Goal: Task Accomplishment & Management: Manage account settings

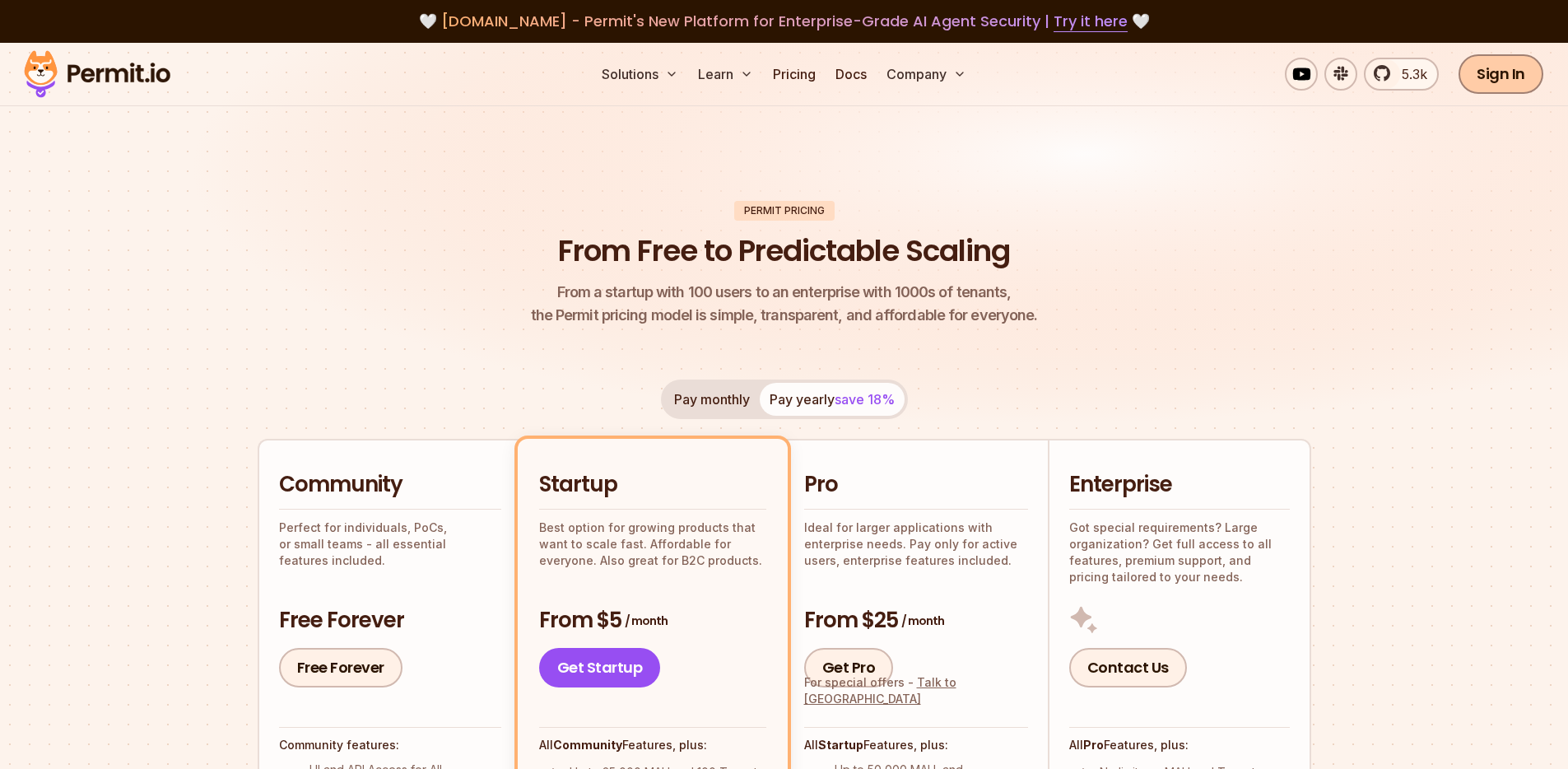
click at [1494, 75] on link "Sign In" at bounding box center [1501, 74] width 85 height 40
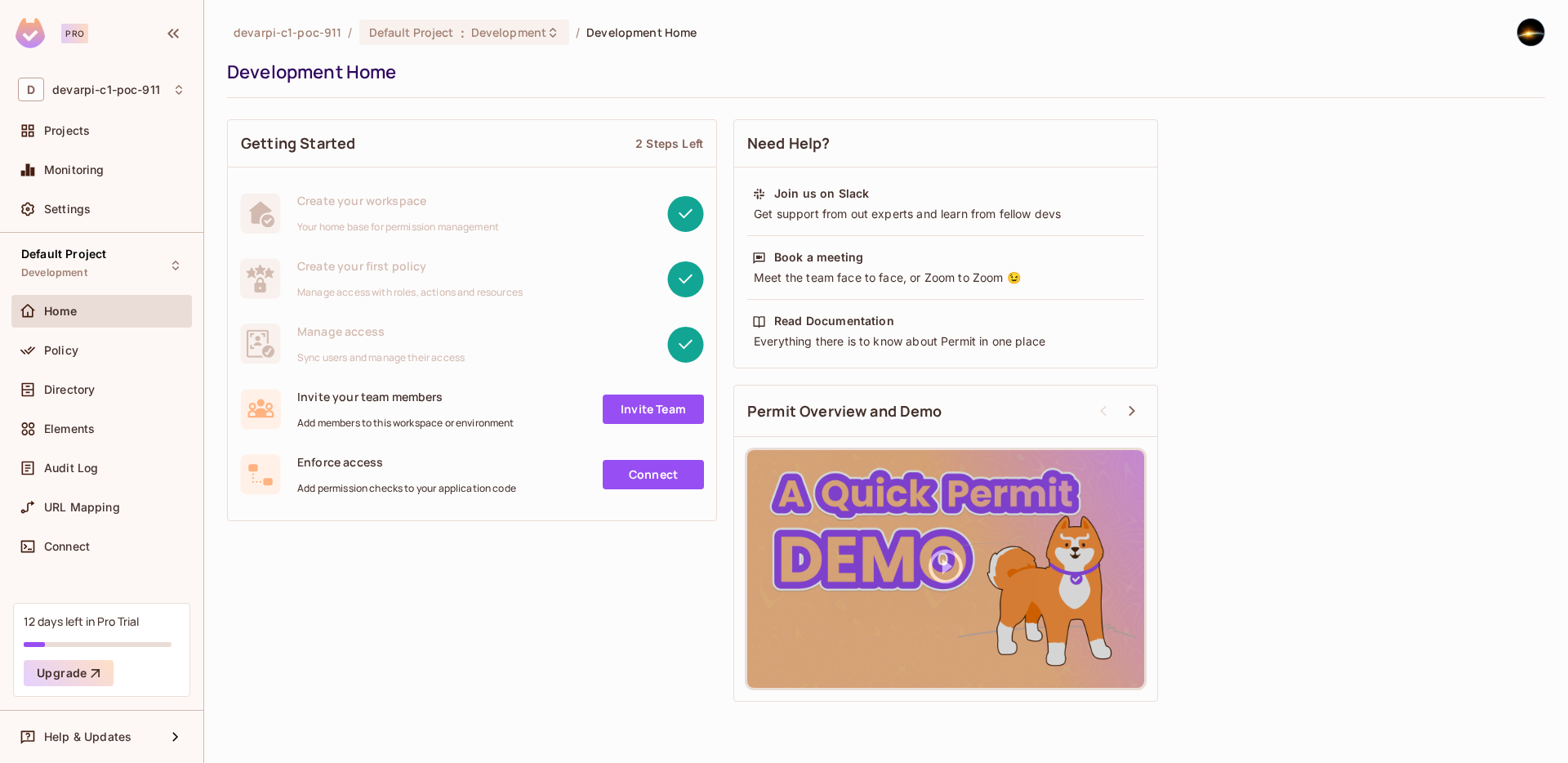
click at [1228, 373] on div "Getting Started 2 Steps Left Create your workspace Your home base for permissio…" at bounding box center [886, 411] width 1318 height 599
click at [657, 411] on link "Invite Team" at bounding box center [653, 409] width 101 height 30
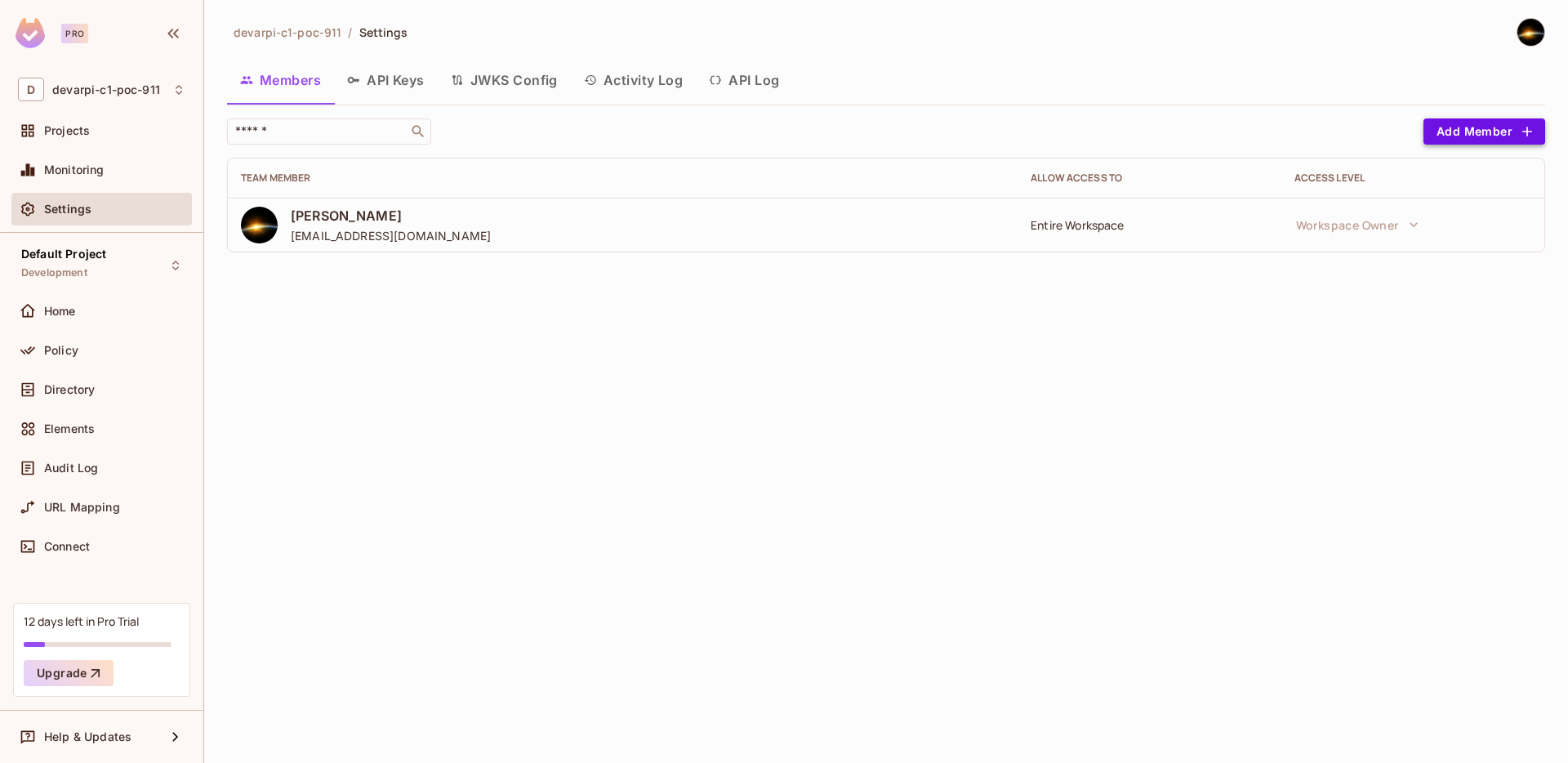
click at [1497, 131] on button "Add Member" at bounding box center [1485, 131] width 122 height 26
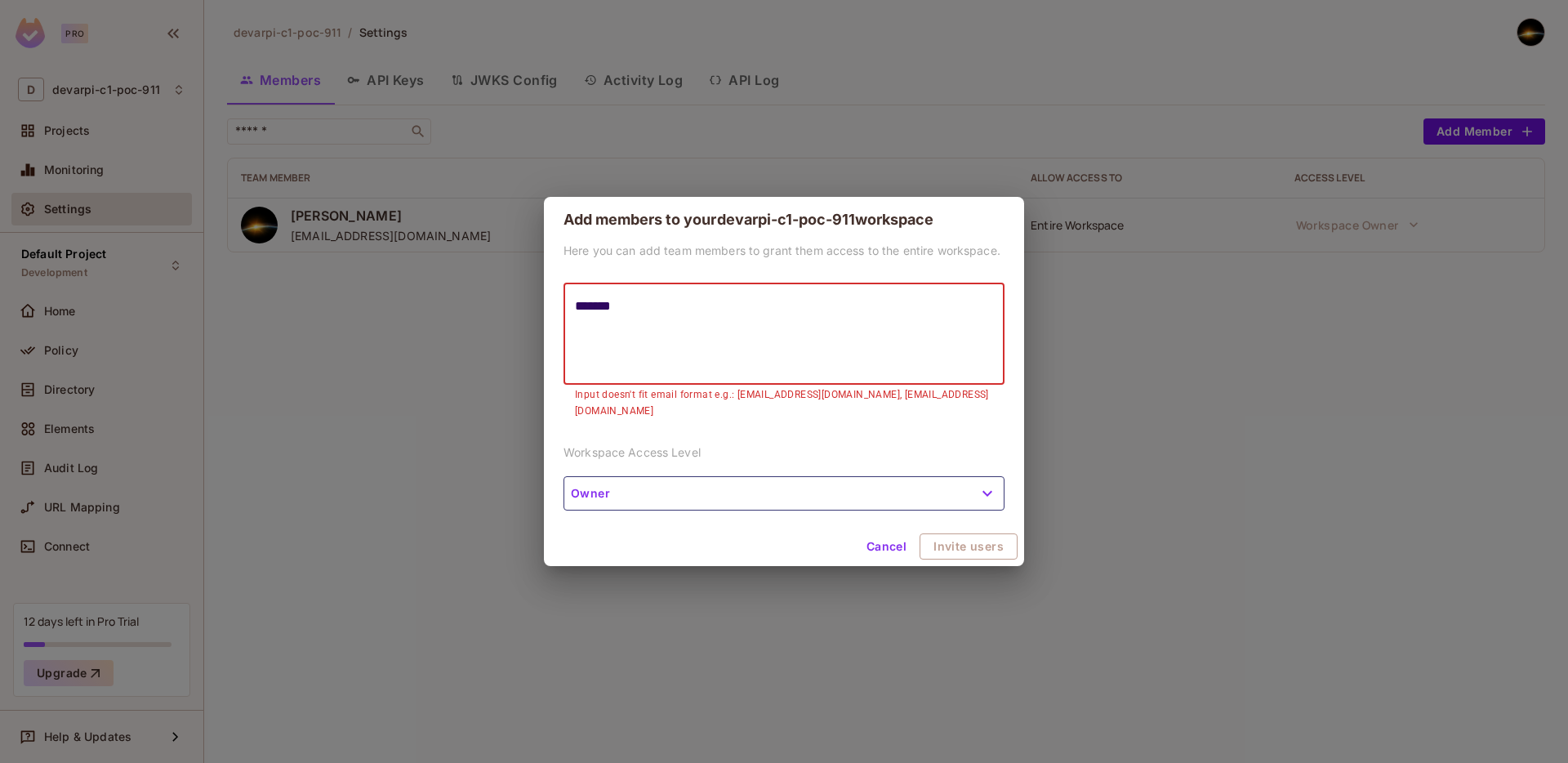
click at [643, 317] on textarea "*******" at bounding box center [784, 334] width 418 height 75
paste textarea "**********"
type textarea "**********"
click at [962, 544] on div "Cancel Invite users" at bounding box center [784, 546] width 481 height 39
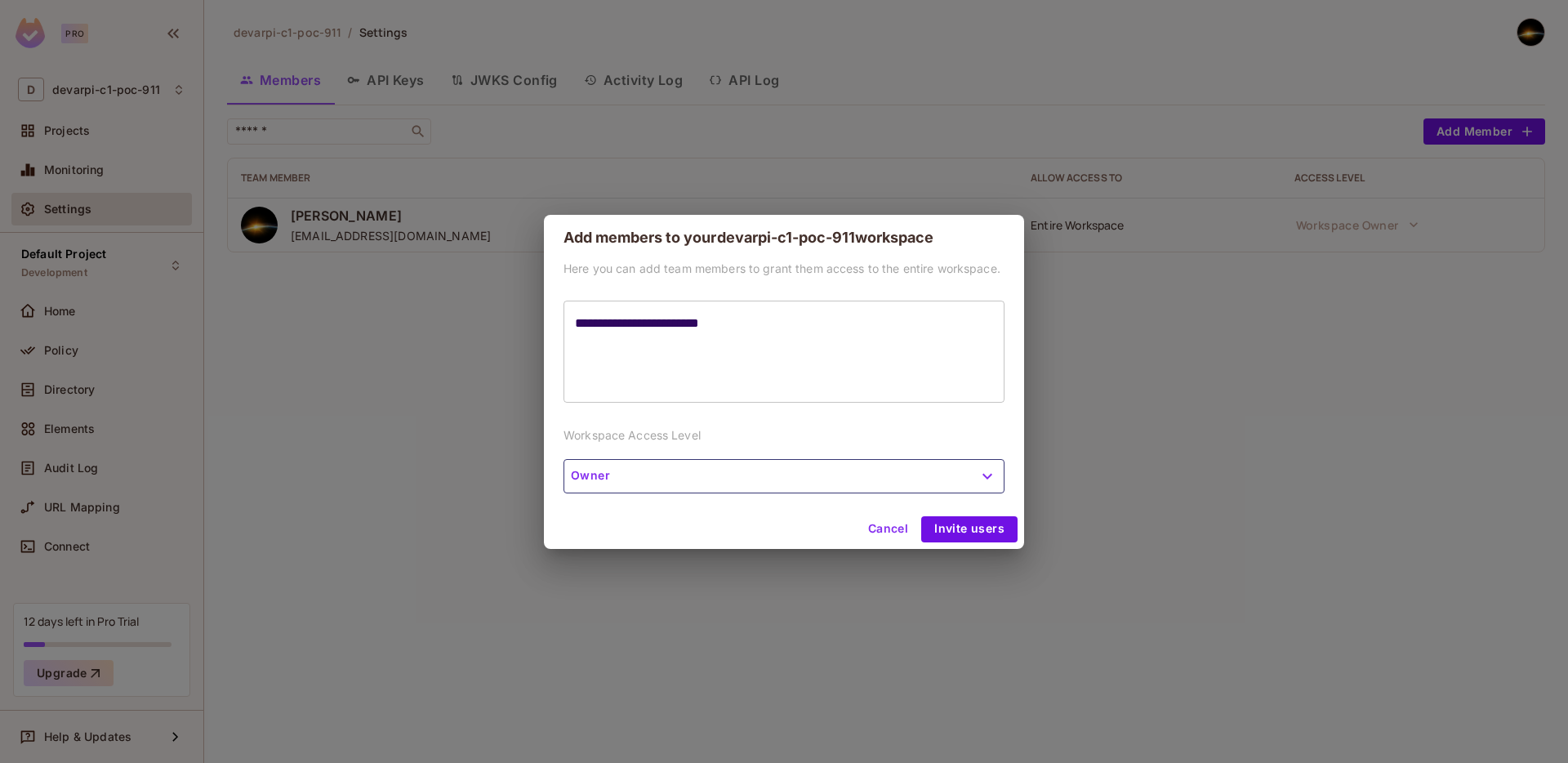
click at [975, 483] on button "Owner" at bounding box center [784, 476] width 441 height 34
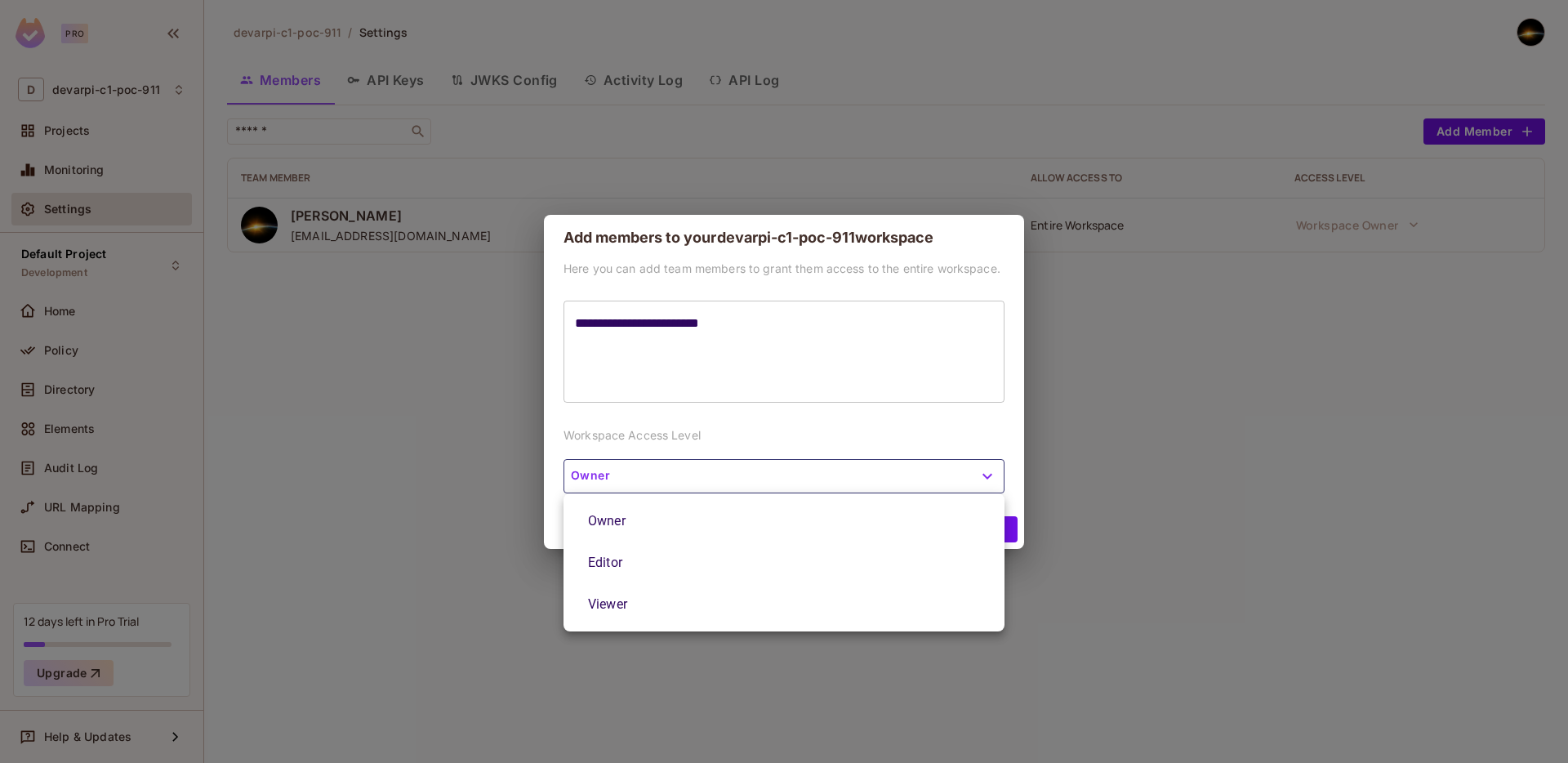
click at [974, 482] on div at bounding box center [784, 381] width 1568 height 763
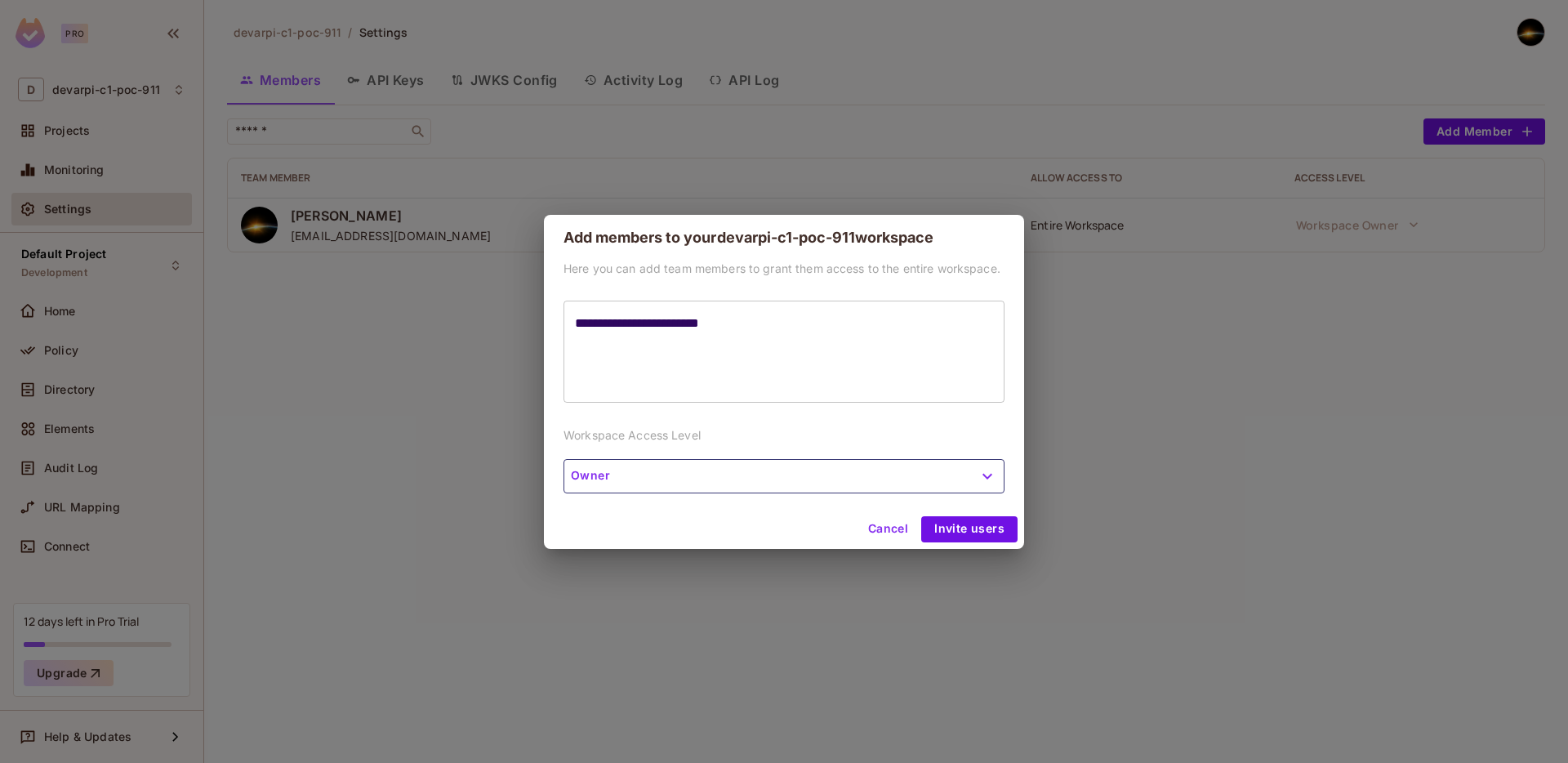
click at [969, 485] on button "Owner" at bounding box center [784, 476] width 441 height 34
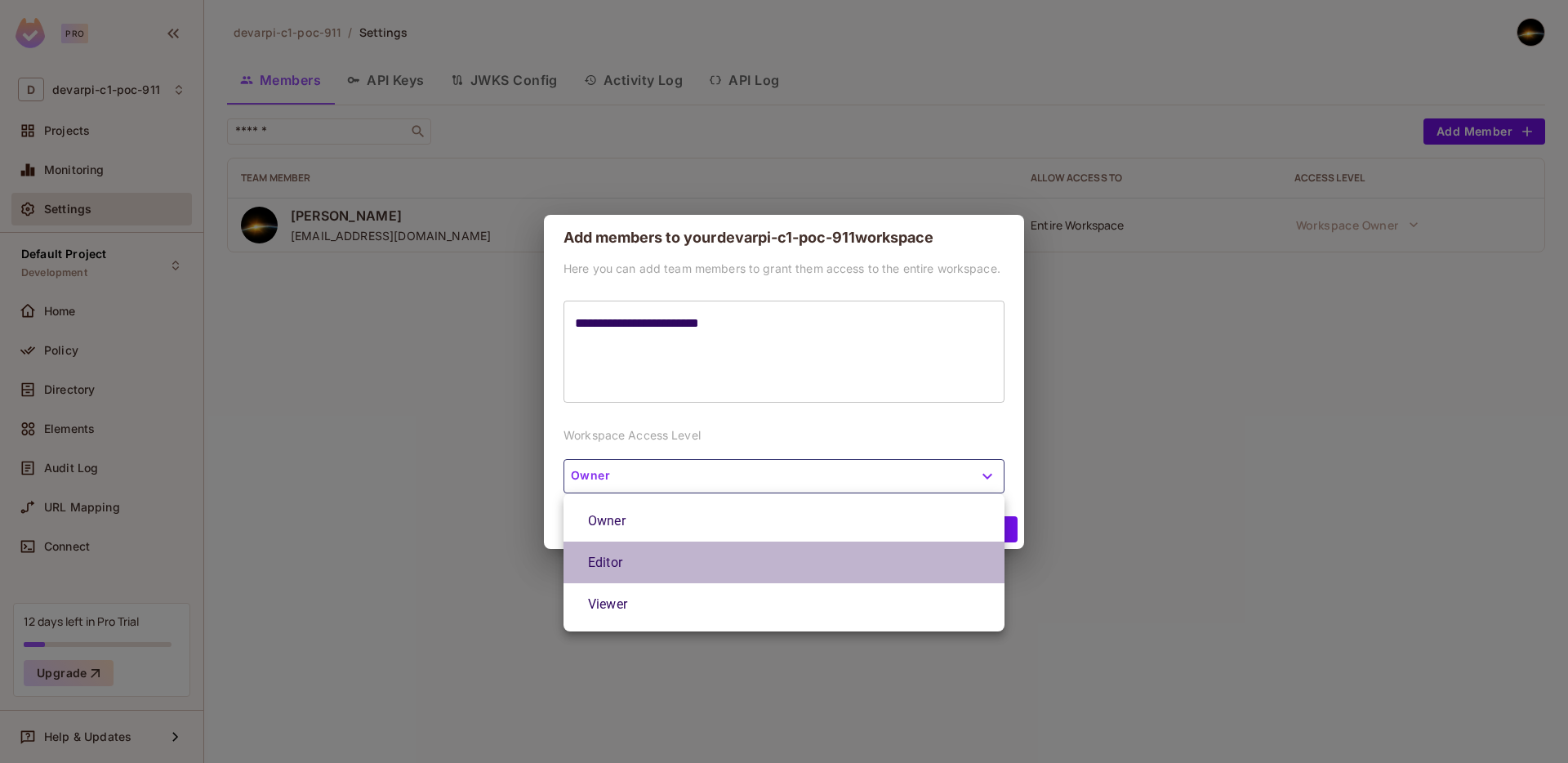
click at [925, 557] on li "Editor" at bounding box center [784, 562] width 441 height 41
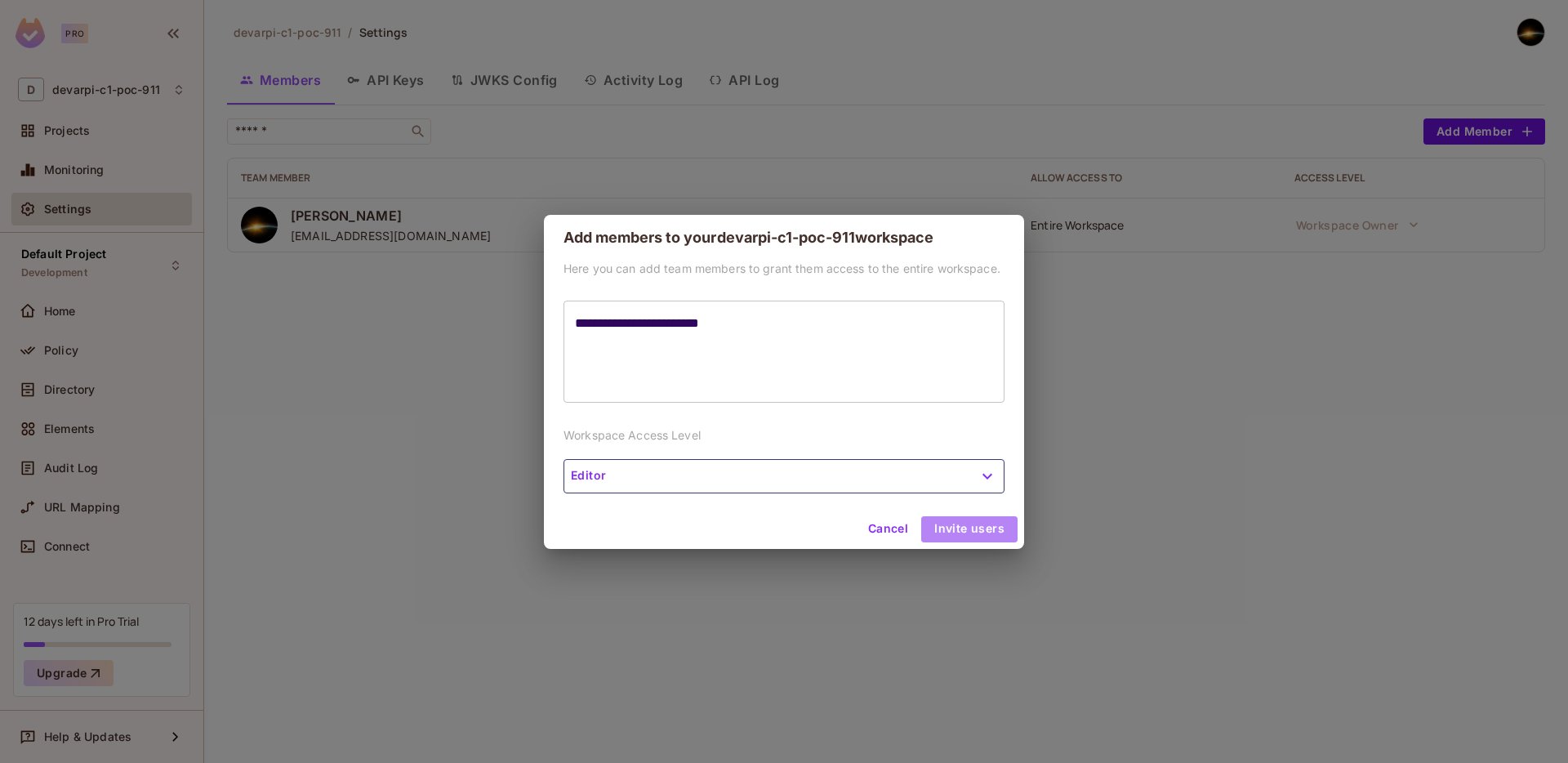
click at [982, 530] on button "Invite users" at bounding box center [968, 529] width 96 height 26
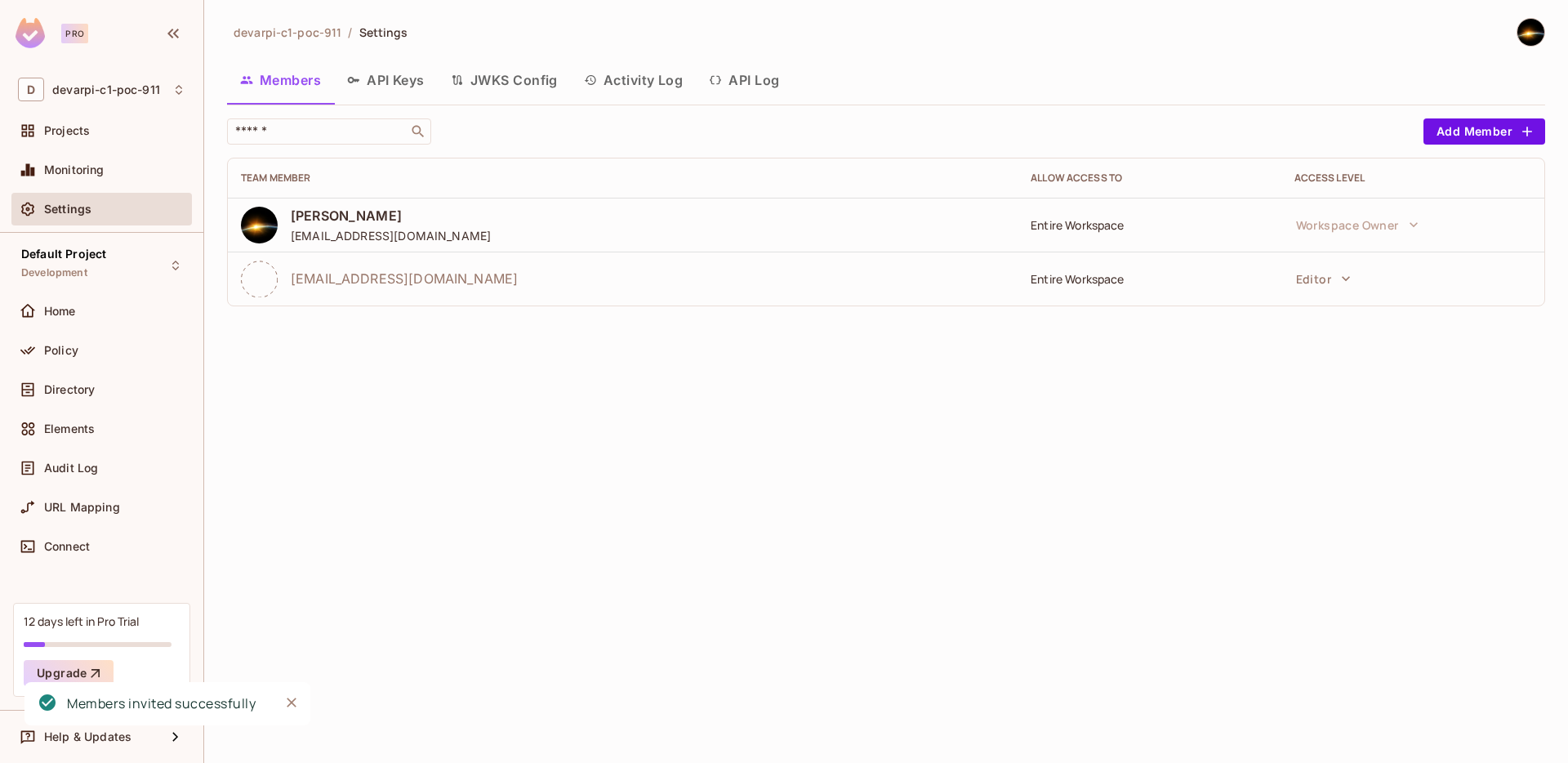
click at [549, 435] on div "devarpi-c1-poc-911 / Settings Members API Keys JWKS Config Activity Log API Log…" at bounding box center [886, 381] width 1364 height 763
click at [343, 289] on div "permitiouser1@outlook.com" at bounding box center [623, 279] width 764 height 37
click at [276, 280] on icon at bounding box center [259, 279] width 37 height 37
click at [405, 82] on button "API Keys" at bounding box center [386, 80] width 104 height 41
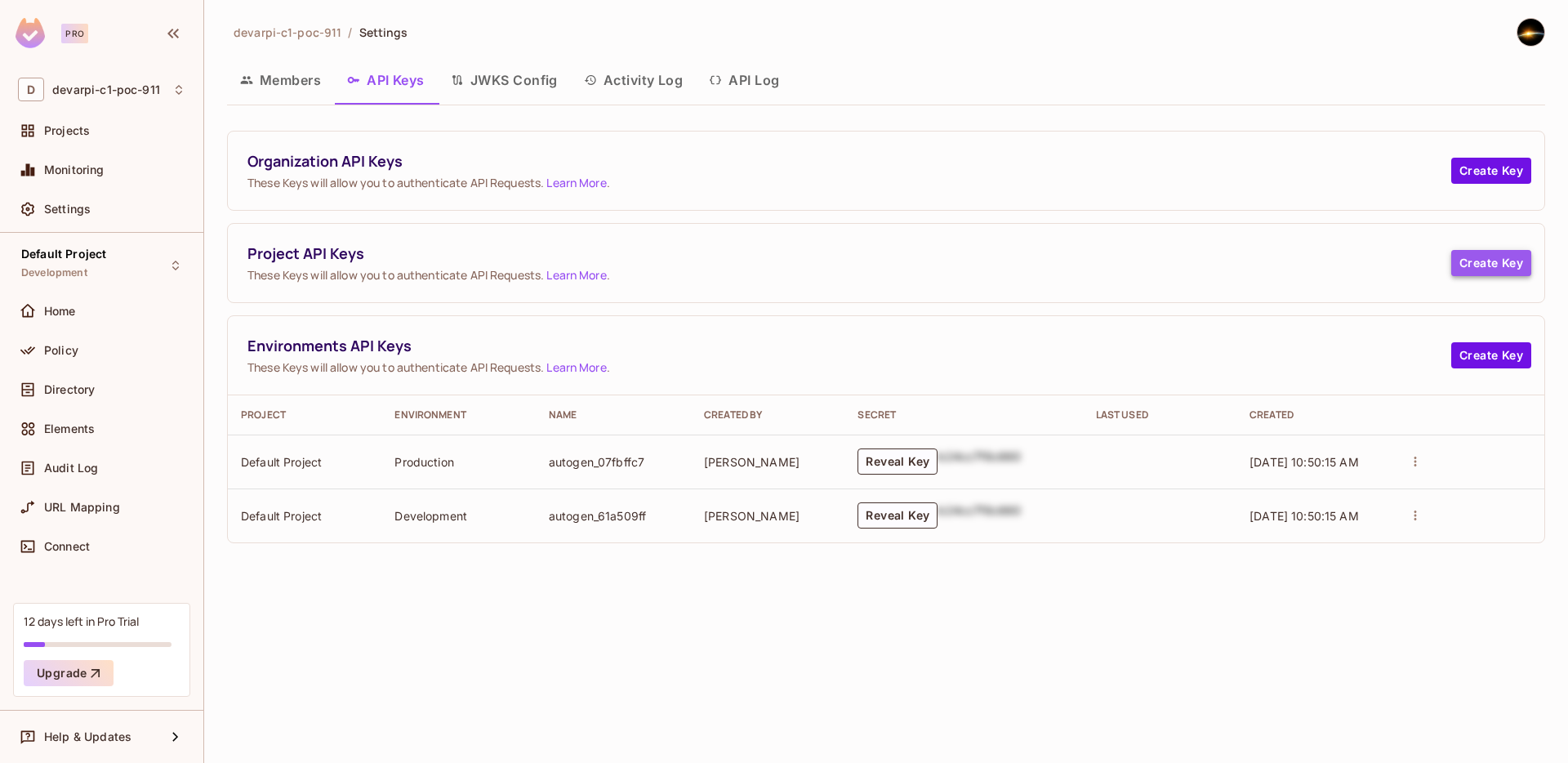
click at [1491, 268] on button "Create Key" at bounding box center [1491, 263] width 80 height 26
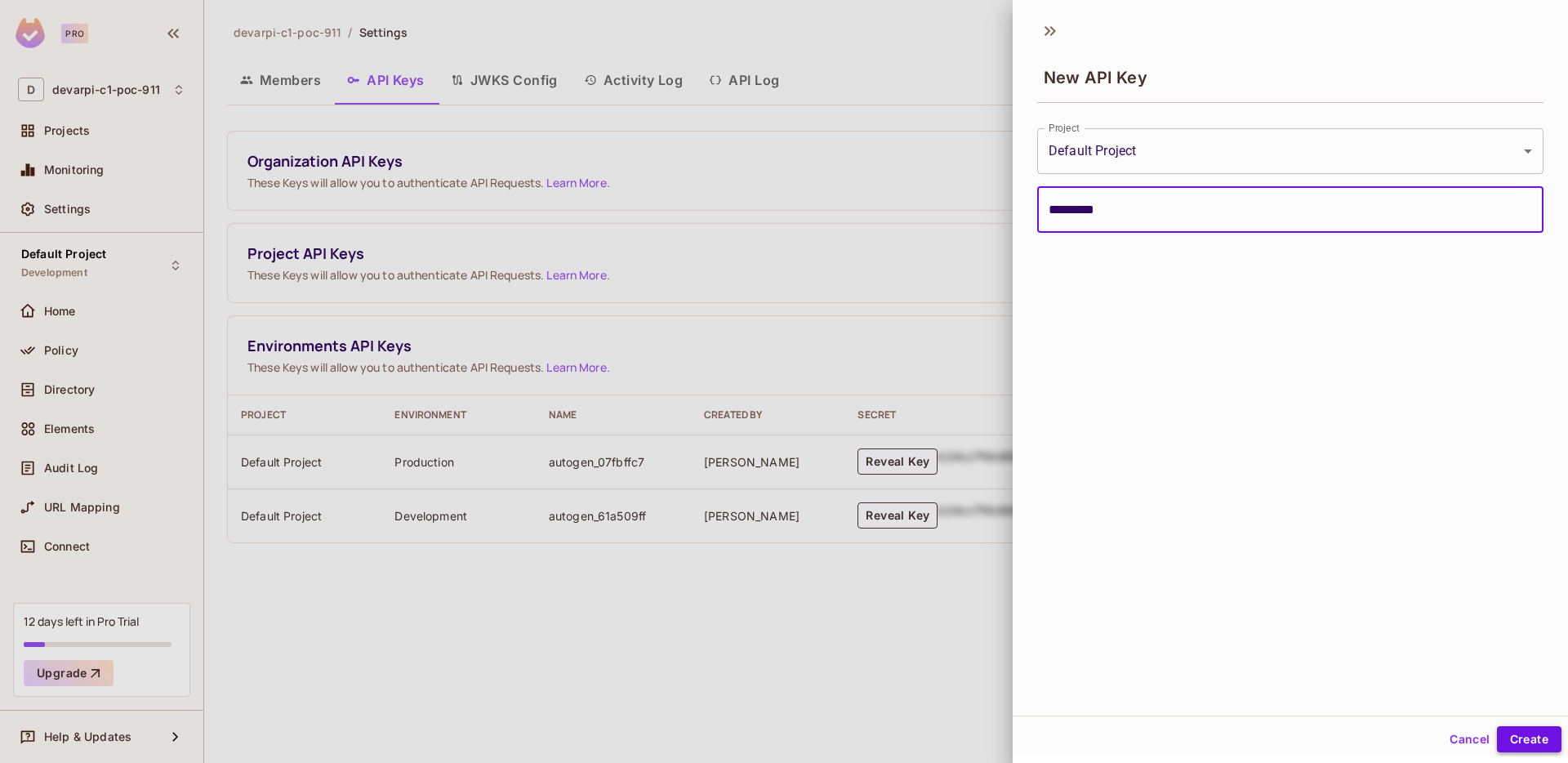
type input "*********"
click at [1508, 730] on button "Create" at bounding box center [1529, 739] width 65 height 26
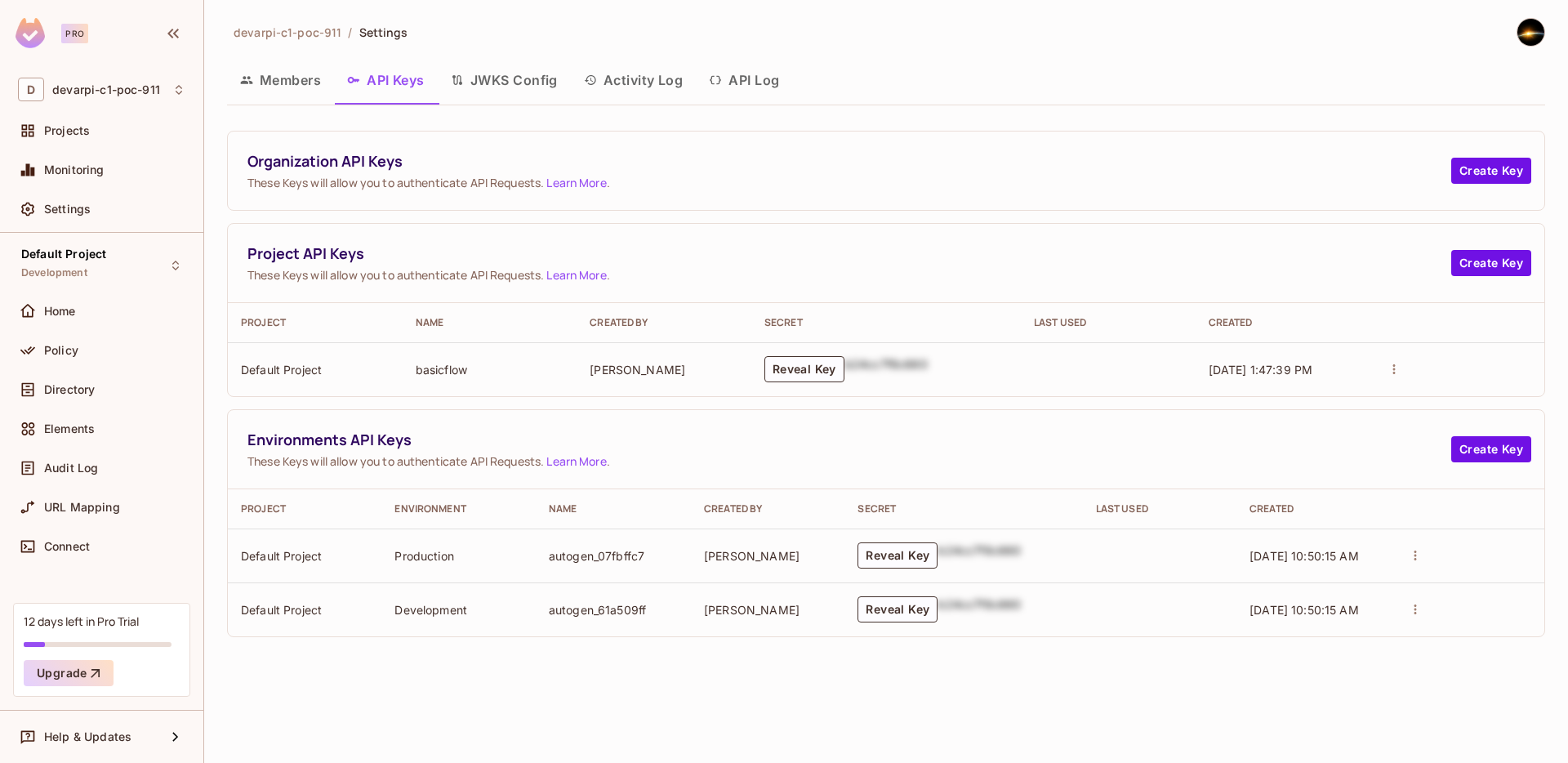
click at [1397, 369] on icon "actions" at bounding box center [1394, 369] width 14 height 14
click at [303, 360] on div at bounding box center [784, 381] width 1568 height 763
click at [298, 372] on td "Default Project" at bounding box center [315, 369] width 175 height 54
click at [819, 373] on button "Reveal Key" at bounding box center [804, 368] width 80 height 26
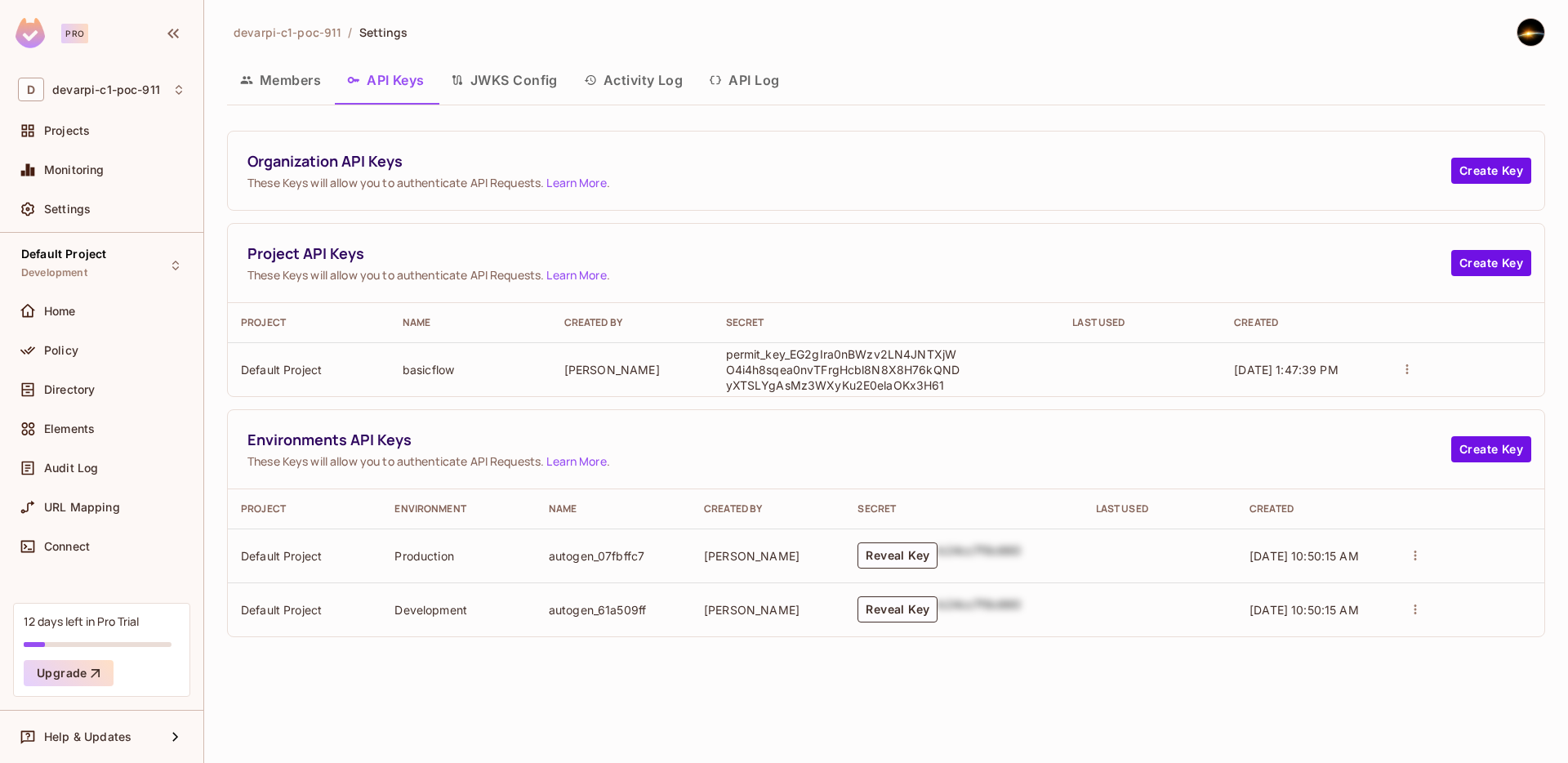
click at [830, 374] on p "permit_key_EG2gIra0nBWzv2LN4JNTXjWO4i4h8sqea0nvTFrgHcbl8N8X8H76kQNDyXTSLYgAsMz3…" at bounding box center [845, 369] width 237 height 47
copy p "permit_key_EG2gIra0nBWzv2LN4JNTXjWO4i4h8sqea0nvTFrgHcbl8N8X8H76kQNDyXTSLYgAsMz3…"
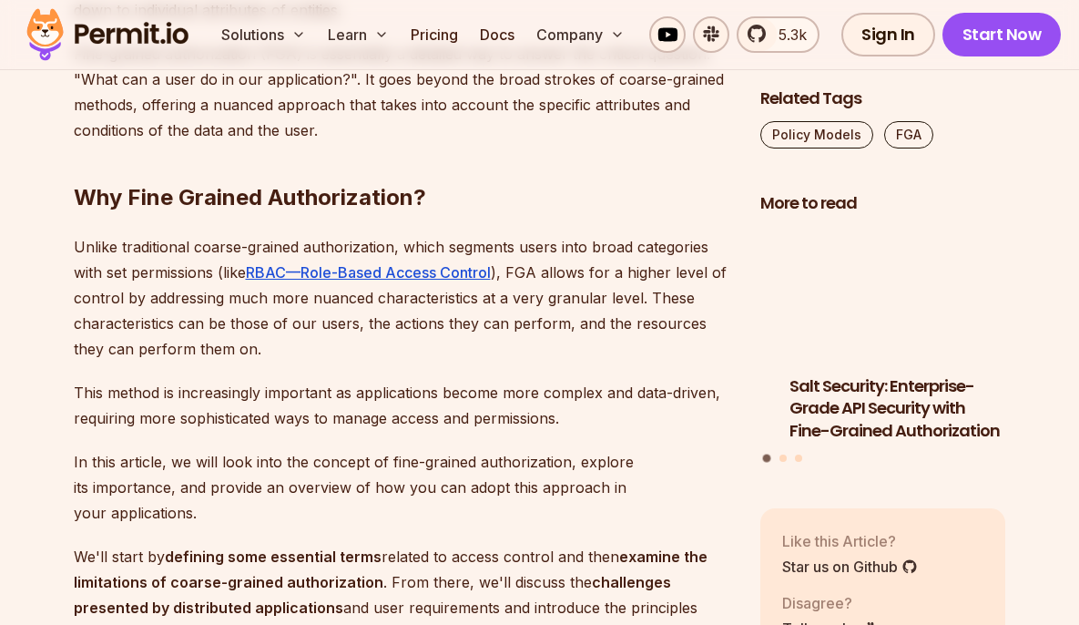
scroll to position [1186, 0]
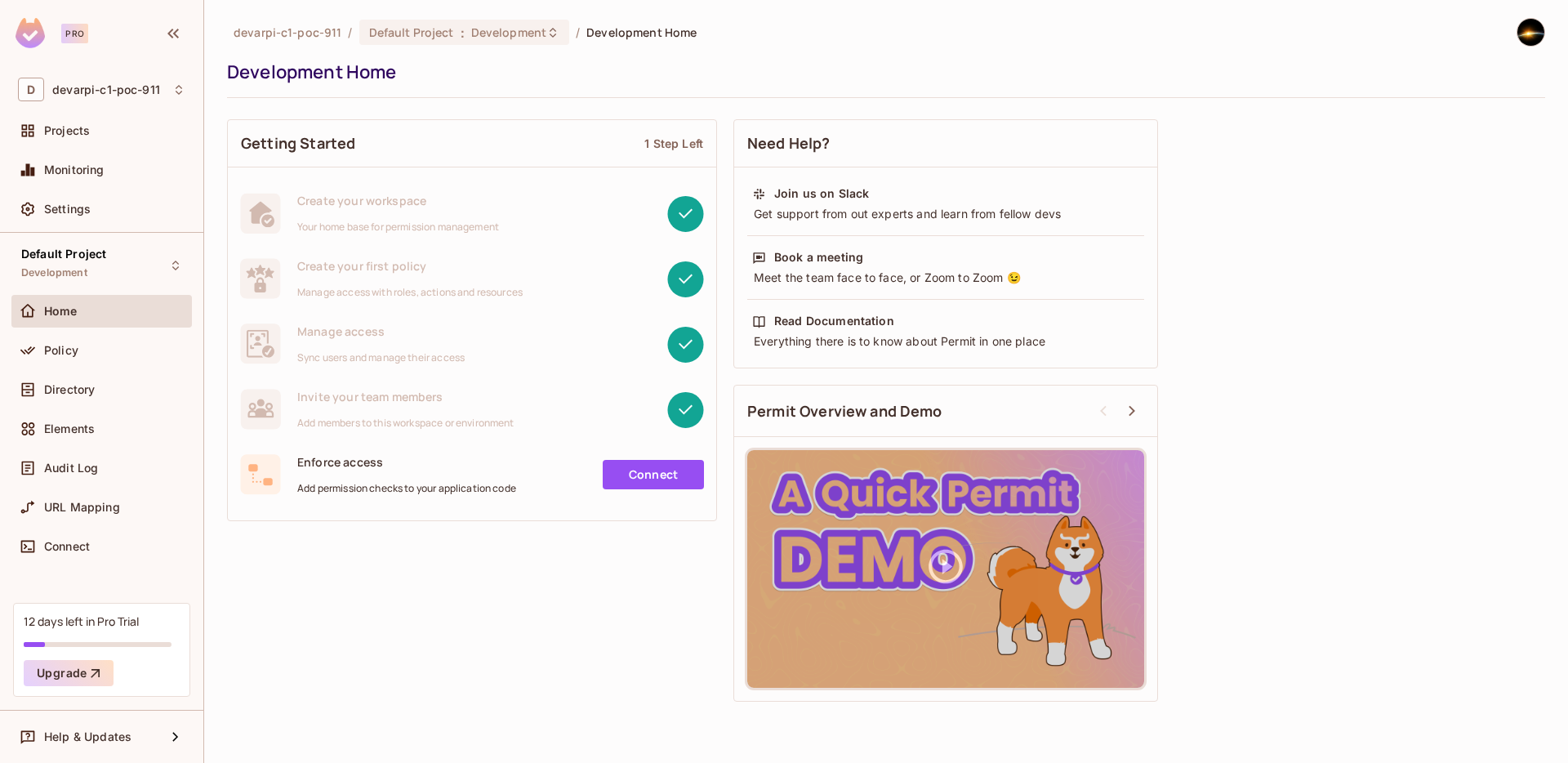
click at [655, 587] on div "Getting Started 1 Step Left Create your workspace Your home base for permission…" at bounding box center [886, 411] width 1318 height 599
click at [679, 476] on link "Connect" at bounding box center [653, 474] width 101 height 30
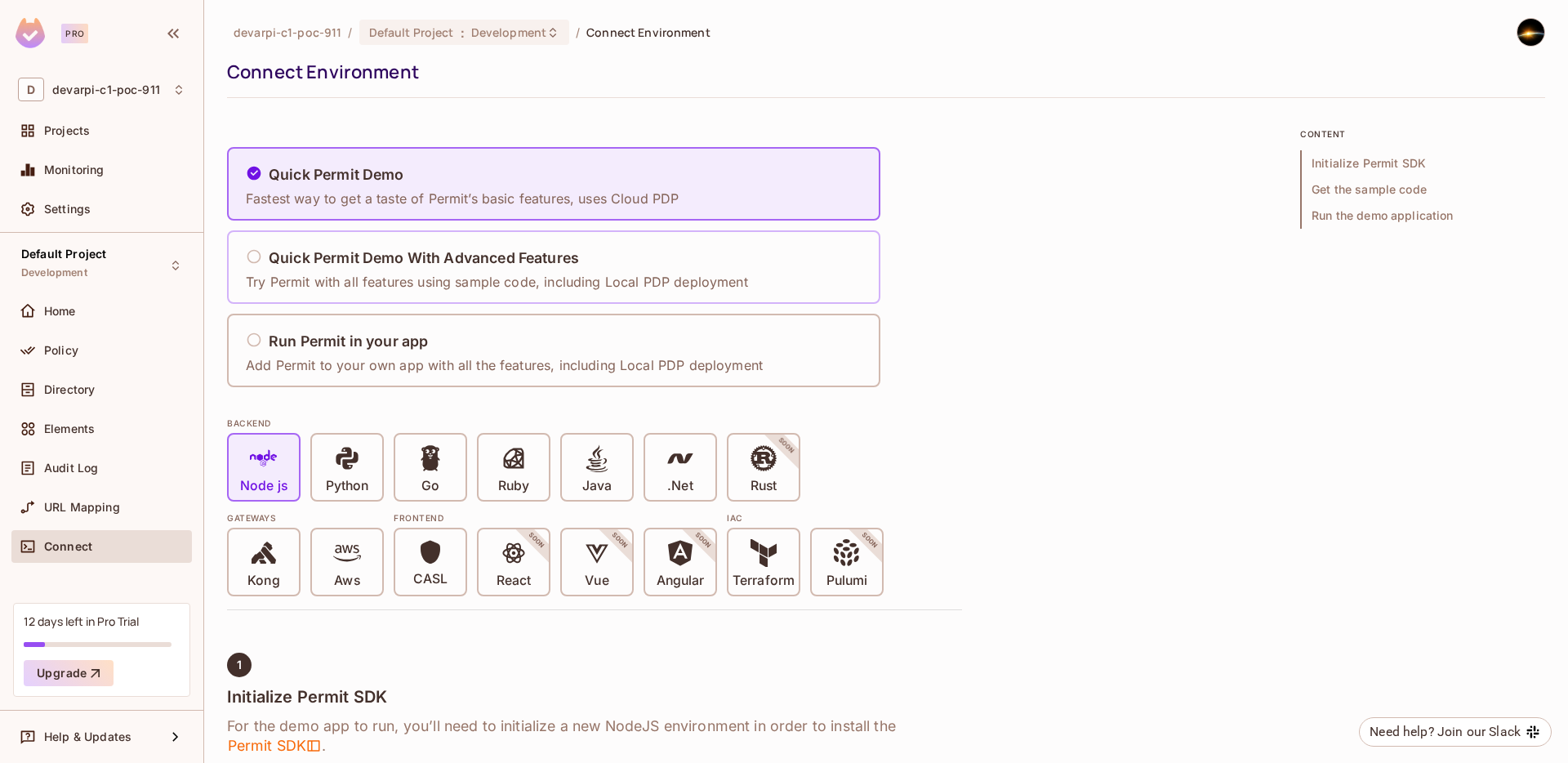
click at [606, 279] on p "Try Permit with all features using sample code, including Local PDP deployment" at bounding box center [497, 282] width 502 height 18
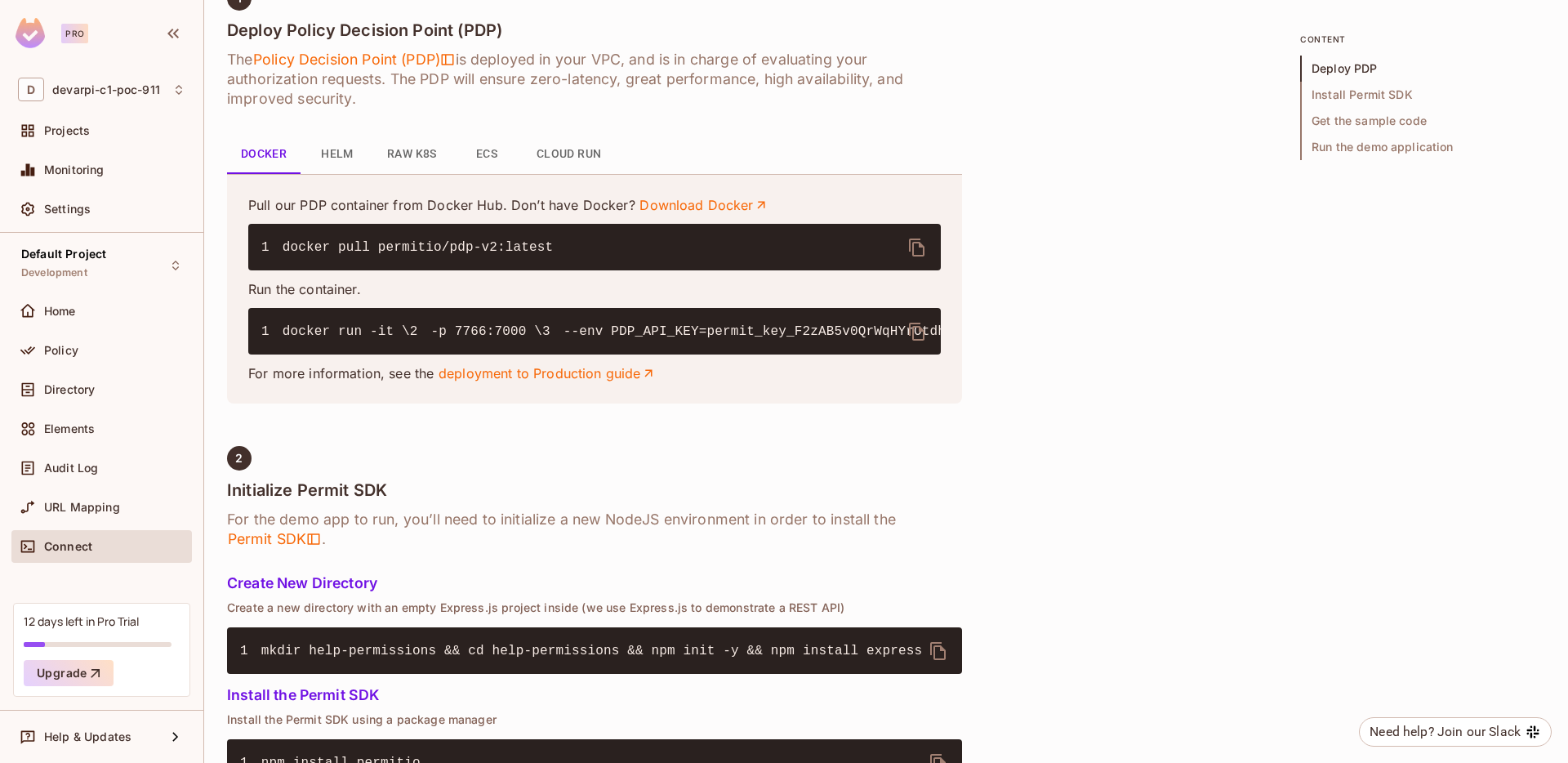
scroll to position [667, 0]
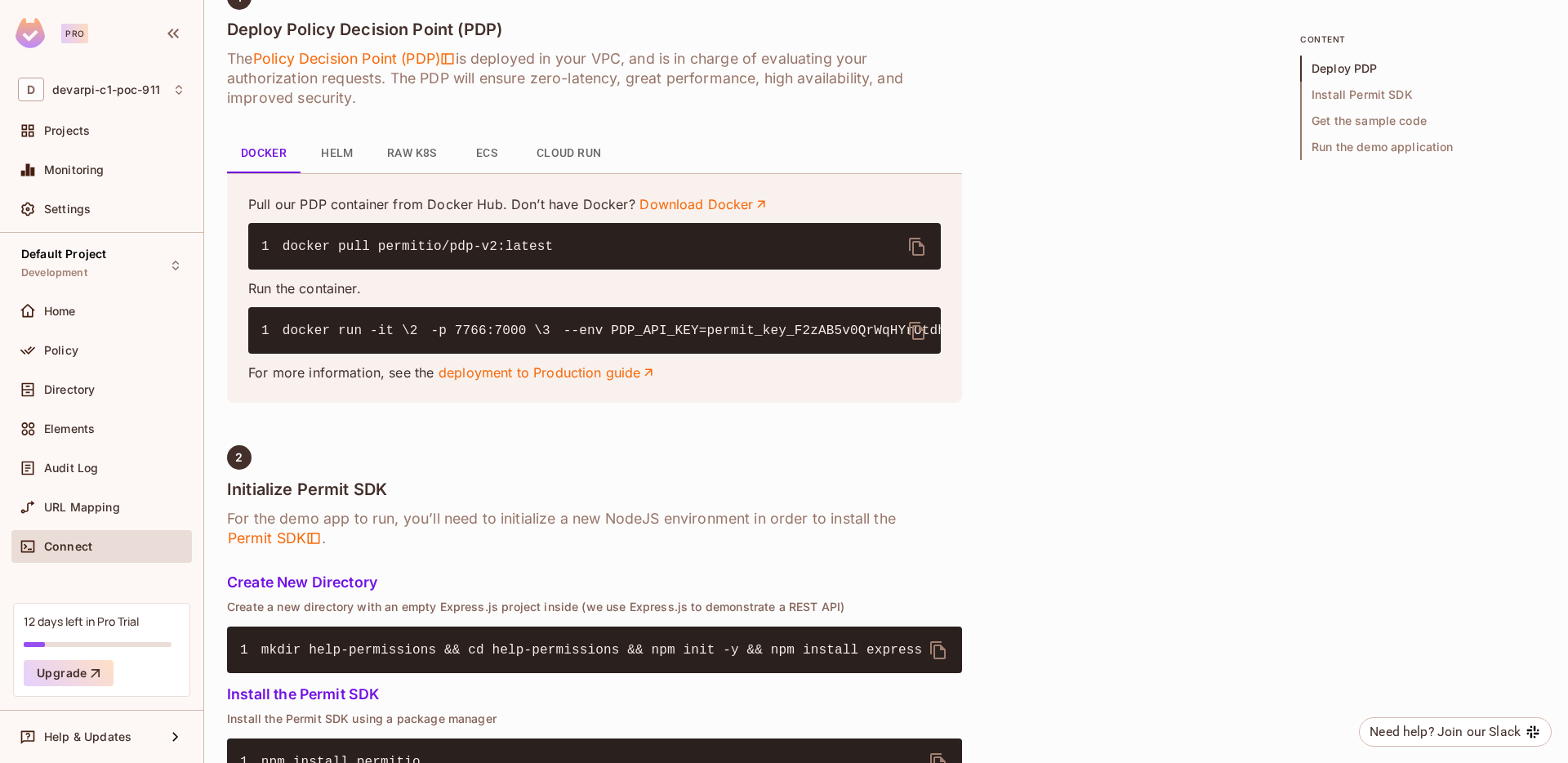
click at [478, 150] on button "ECS" at bounding box center [487, 153] width 74 height 39
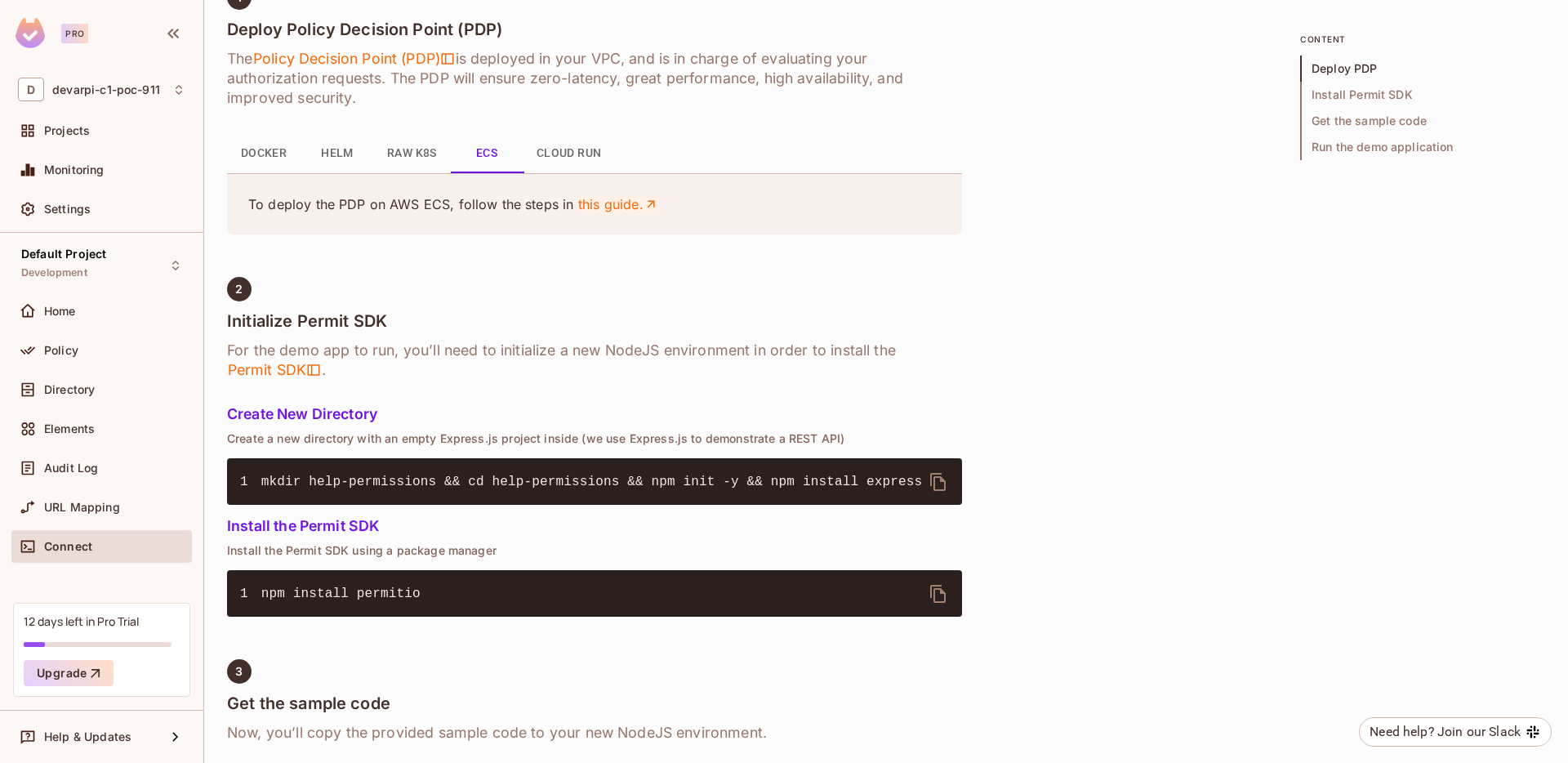
click at [591, 197] on link "this guide." at bounding box center [619, 204] width 81 height 18
